Goal: Task Accomplishment & Management: Manage account settings

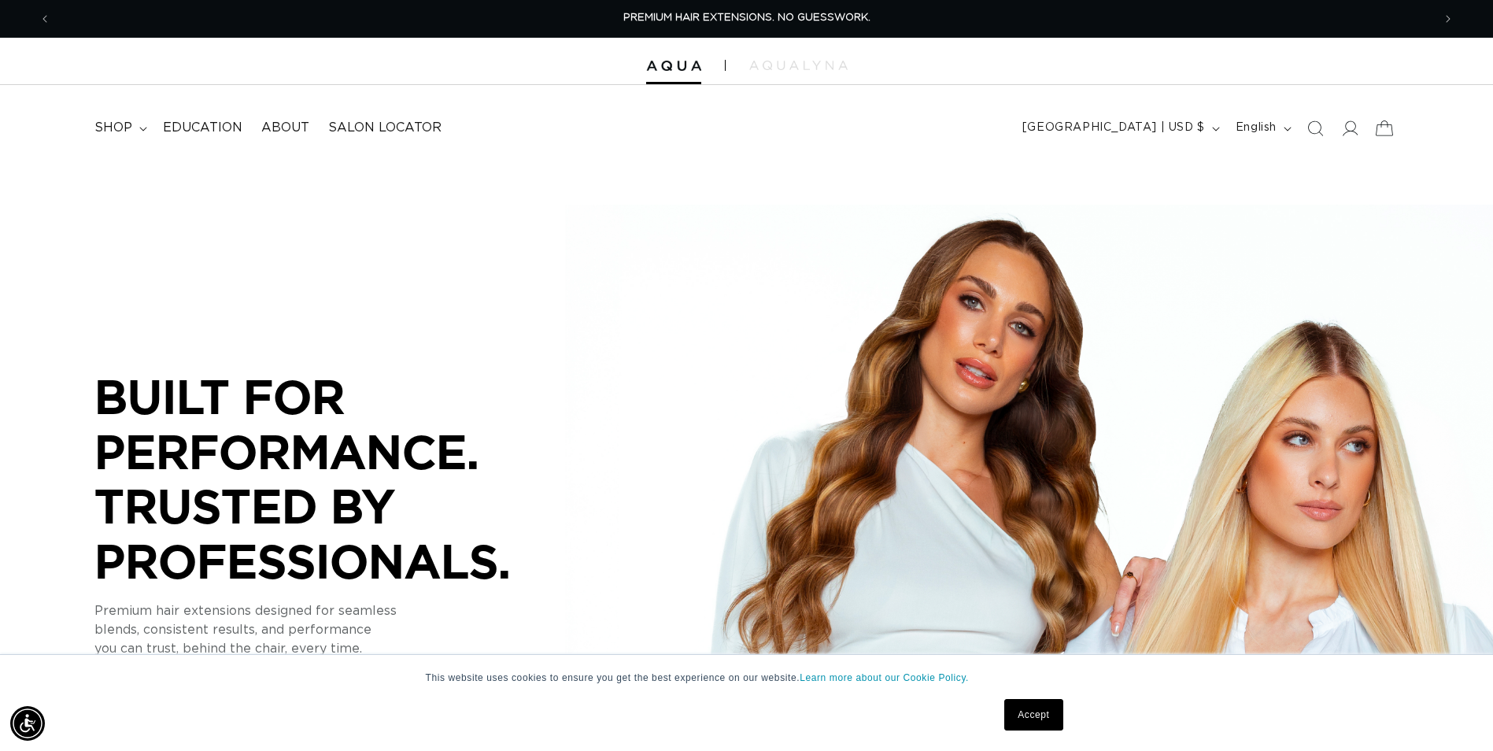
click at [1367, 132] on icon at bounding box center [1384, 127] width 37 height 37
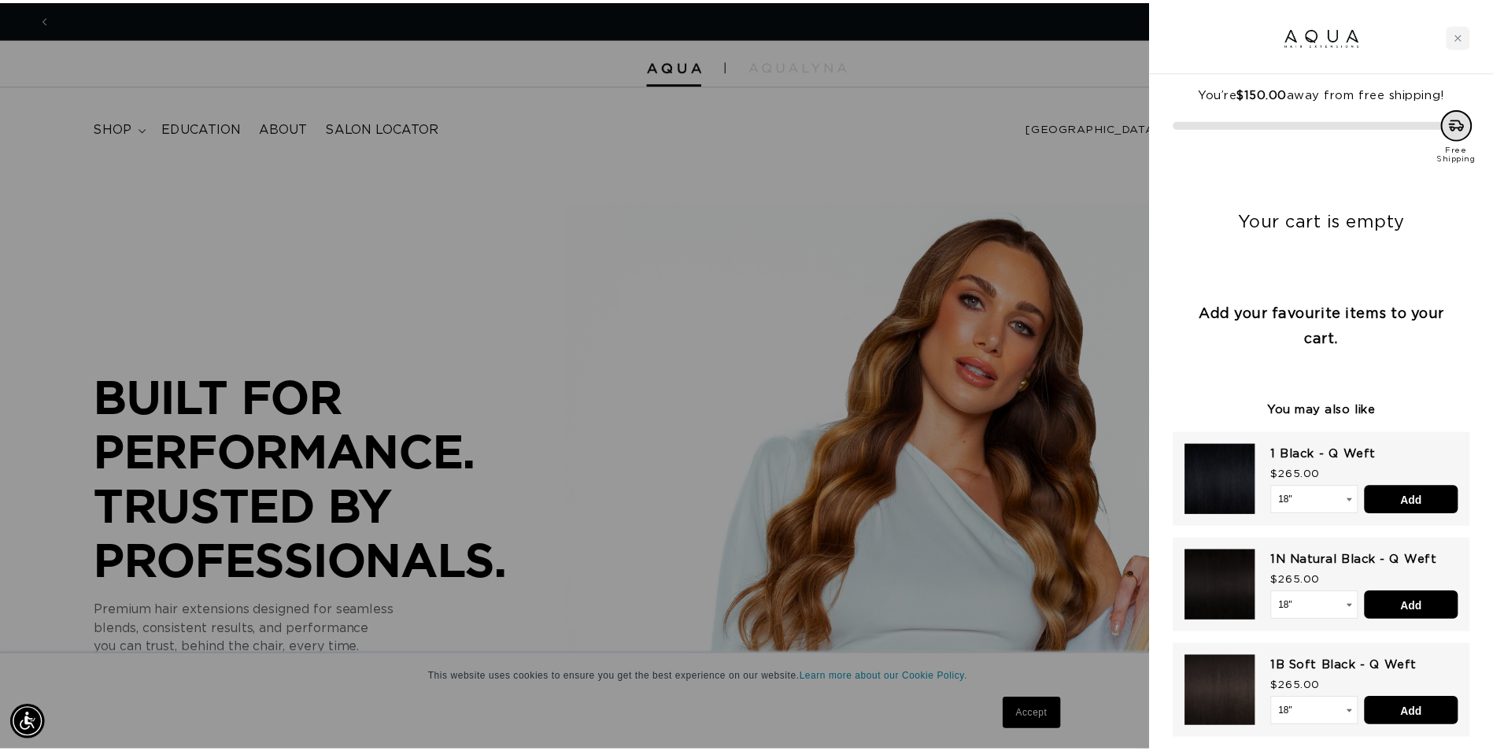
scroll to position [0, 1393]
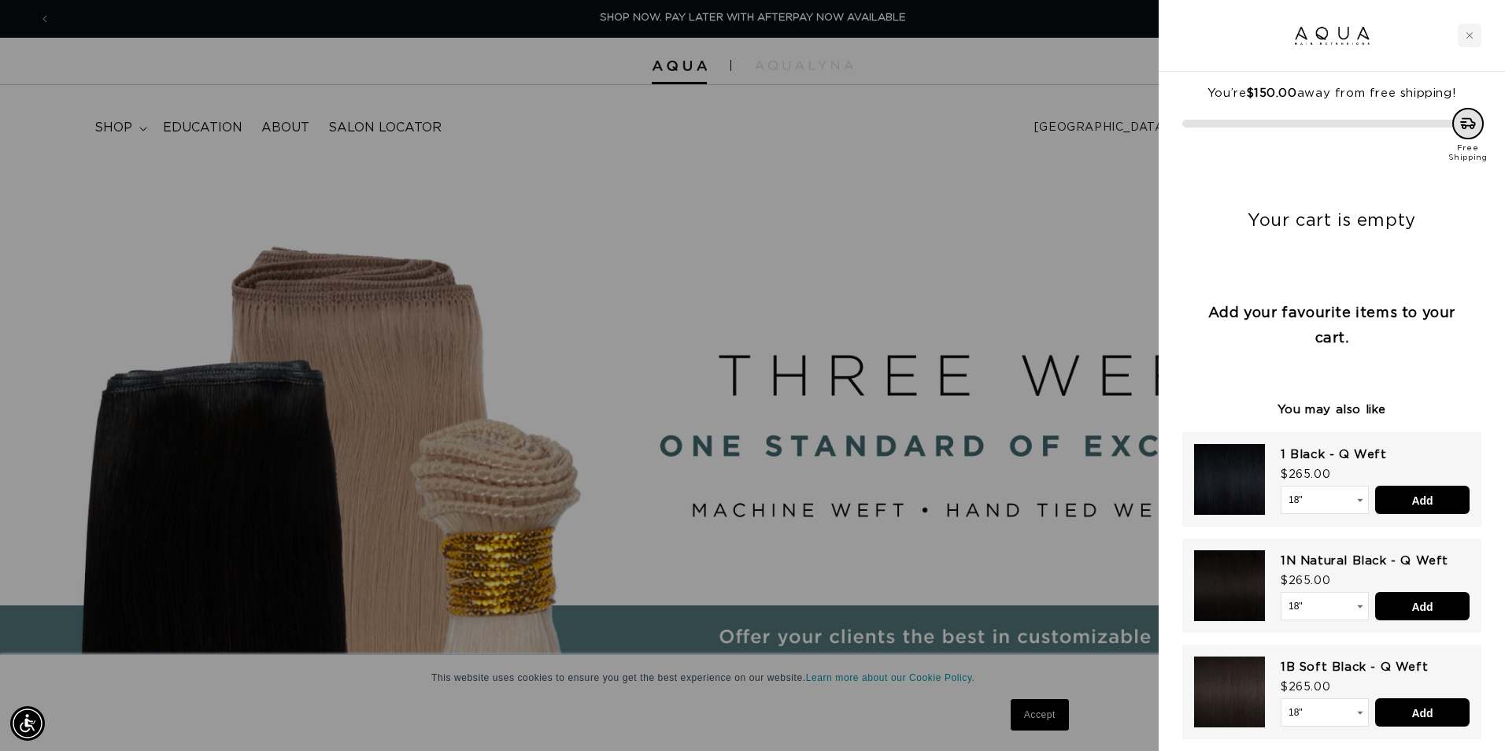
click at [1483, 31] on div at bounding box center [1332, 36] width 346 height 72
click at [1467, 33] on icon "Close cart" at bounding box center [1470, 35] width 8 height 8
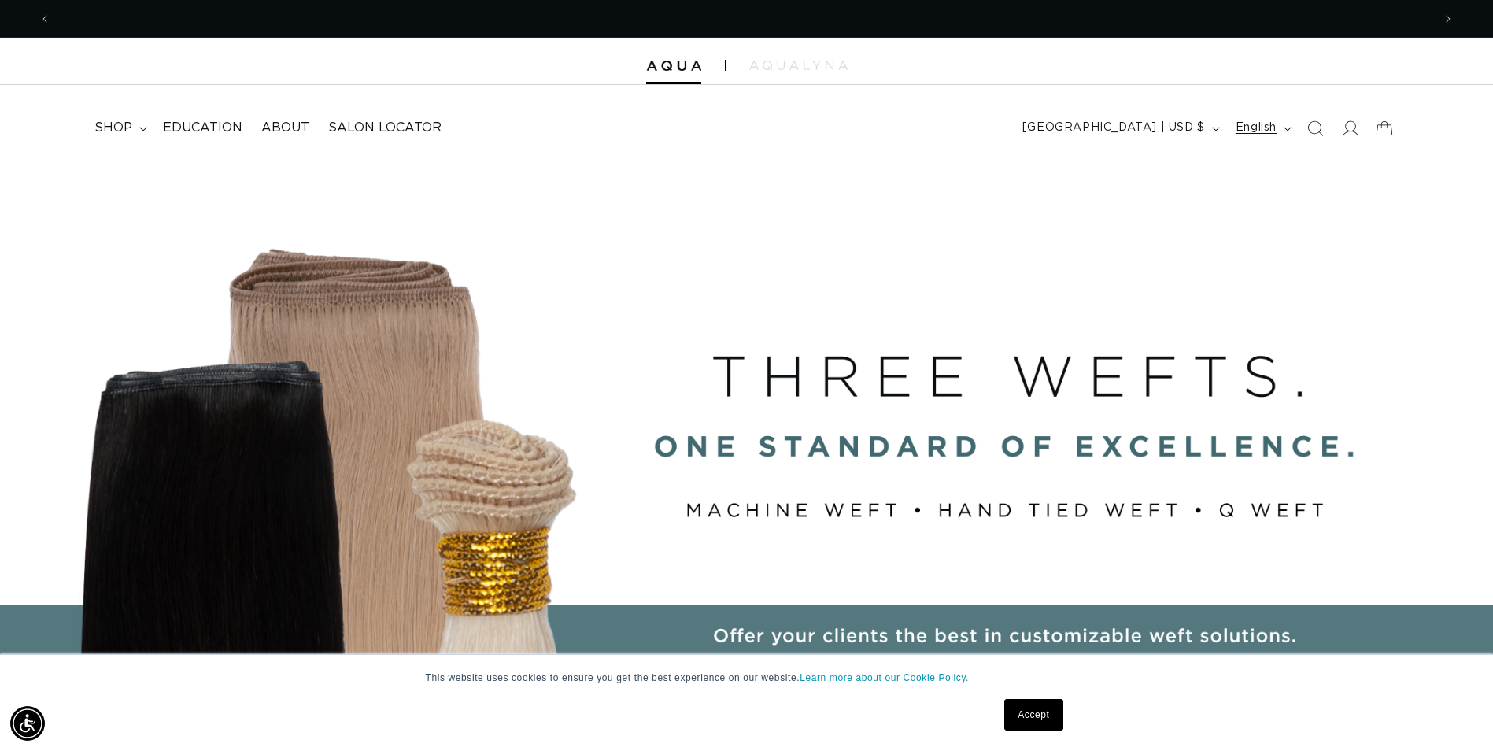
scroll to position [0, 2763]
click at [1342, 124] on icon at bounding box center [1350, 128] width 17 height 17
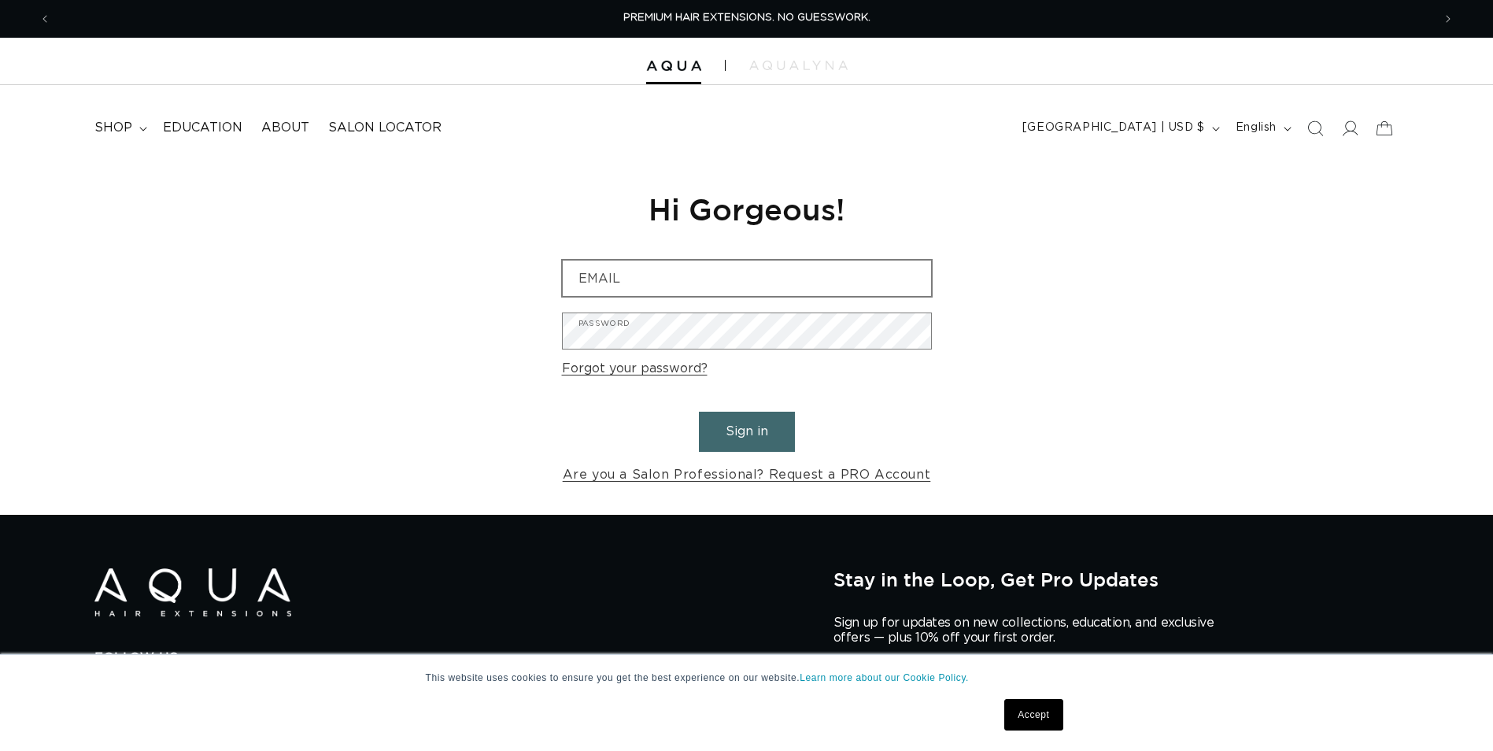
click at [731, 297] on div "Email" at bounding box center [747, 278] width 370 height 37
click at [738, 283] on input "Email" at bounding box center [747, 278] width 368 height 35
